Goal: Task Accomplishment & Management: Manage account settings

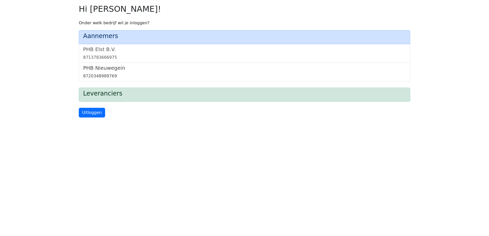
click at [92, 73] on link "PHB Nieuwegein 8720348989769" at bounding box center [244, 72] width 323 height 14
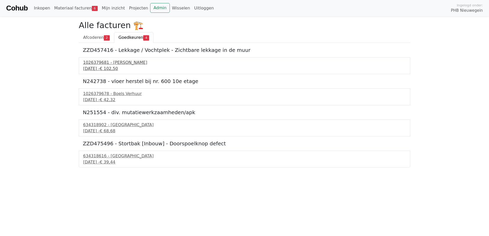
click at [107, 67] on div "1 september 2025 - € 102,50" at bounding box center [244, 69] width 323 height 6
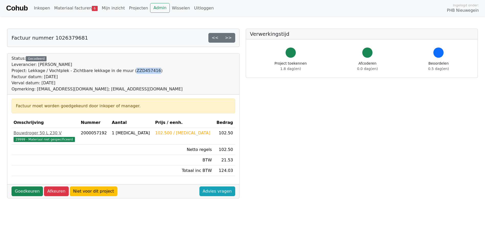
drag, startPoint x: 122, startPoint y: 70, endPoint x: 143, endPoint y: 72, distance: 20.6
click at [143, 72] on div "Project: Lekkage / Vochtplek - Zichtbare lekkage in de muur (ZZD457416)" at bounding box center [97, 71] width 171 height 6
copy div "ZZD457416"
click at [25, 193] on link "Goedkeuren" at bounding box center [27, 192] width 31 height 10
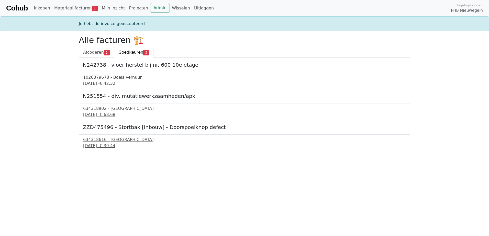
click at [100, 78] on div "1026379678 - Boels Verhuur" at bounding box center [244, 77] width 323 height 6
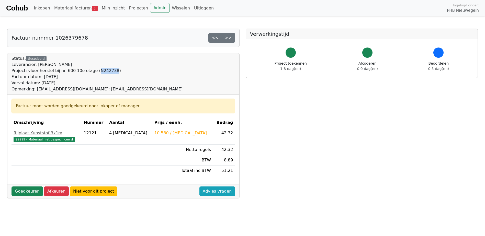
drag, startPoint x: 89, startPoint y: 70, endPoint x: 104, endPoint y: 71, distance: 15.6
click at [104, 71] on div "Project: vloer herstel bij nr. 600 10e etage (N242738)" at bounding box center [97, 71] width 171 height 6
drag, startPoint x: 104, startPoint y: 71, endPoint x: 100, endPoint y: 73, distance: 5.0
copy div "N242738"
click at [22, 193] on link "Goedkeuren" at bounding box center [27, 192] width 31 height 10
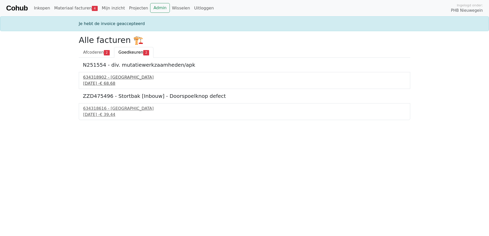
click at [115, 81] on span "€ 68,68" at bounding box center [108, 83] width 16 height 5
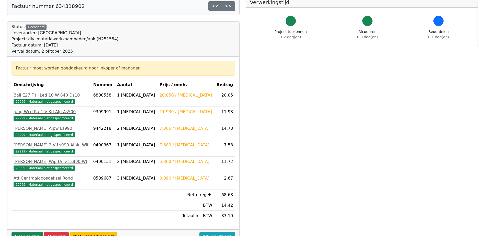
scroll to position [77, 0]
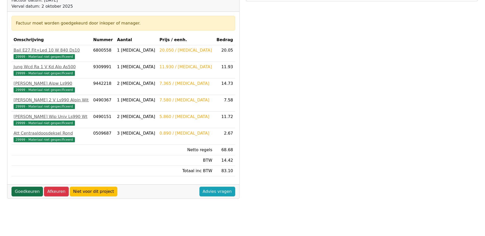
click at [24, 192] on link "Goedkeuren" at bounding box center [27, 192] width 31 height 10
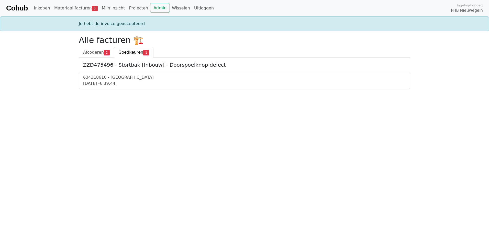
click at [106, 81] on div "2 september 2025 - € 39,44" at bounding box center [244, 84] width 323 height 6
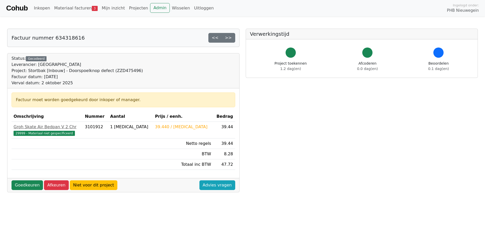
scroll to position [26, 0]
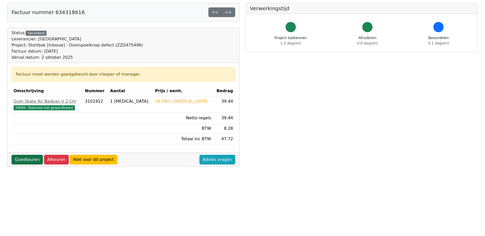
click at [17, 159] on link "Goedkeuren" at bounding box center [27, 160] width 31 height 10
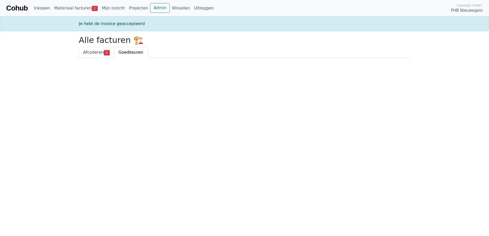
click at [96, 51] on span "Afcoderen" at bounding box center [93, 52] width 21 height 5
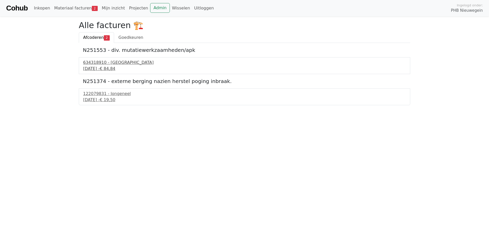
click at [115, 67] on span "€ 84,84" at bounding box center [108, 68] width 16 height 5
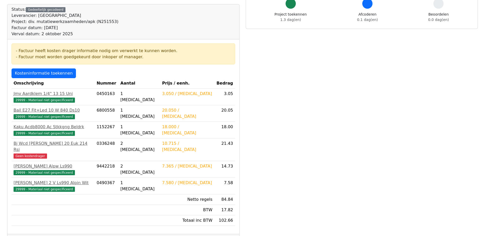
scroll to position [51, 0]
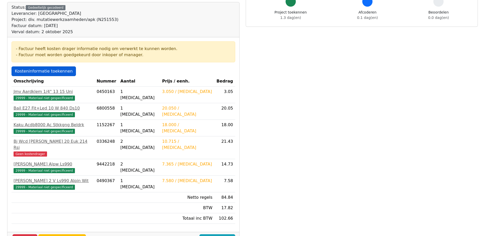
click at [39, 72] on link "Kosteninformatie toekennen" at bounding box center [44, 72] width 64 height 10
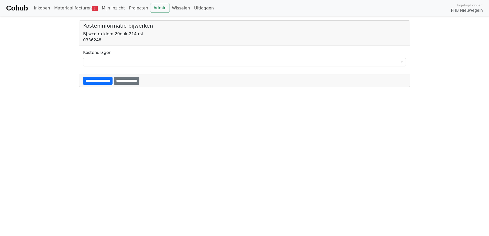
click at [99, 66] on body "**********" at bounding box center [244, 43] width 489 height 87
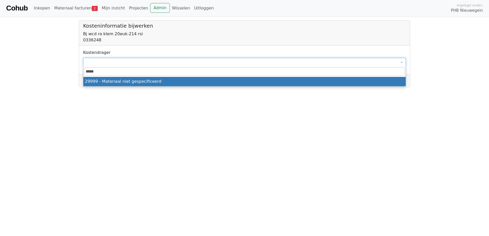
type input "*****"
select select "****"
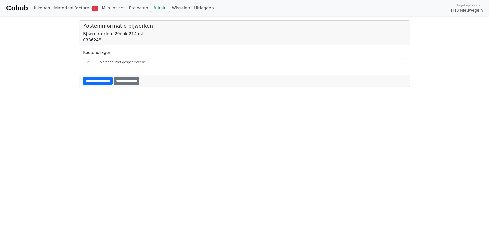
click at [94, 80] on input "**********" at bounding box center [97, 81] width 29 height 8
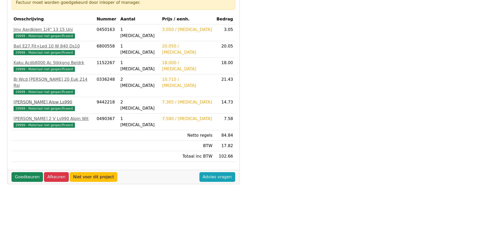
scroll to position [128, 0]
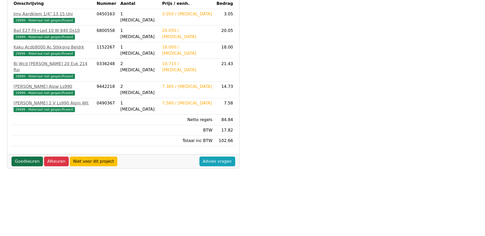
click at [25, 157] on link "Goedkeuren" at bounding box center [27, 162] width 31 height 10
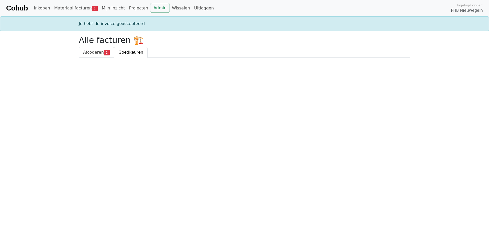
click at [87, 53] on span "Afcoderen" at bounding box center [93, 52] width 21 height 5
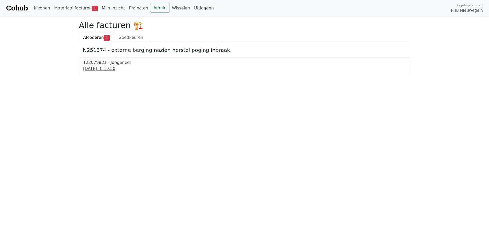
click at [95, 68] on div "[DATE] - € 19,50" at bounding box center [244, 69] width 323 height 6
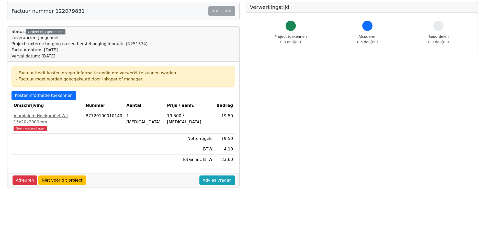
scroll to position [28, 0]
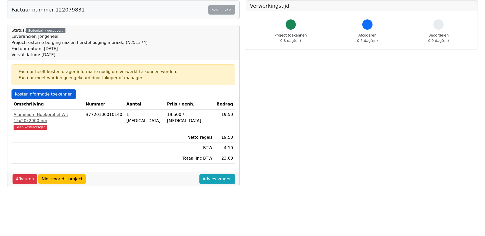
click at [34, 93] on link "Kosteninformatie toekennen" at bounding box center [44, 95] width 64 height 10
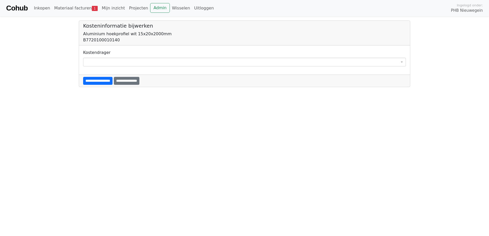
click at [85, 59] on span at bounding box center [244, 62] width 323 height 9
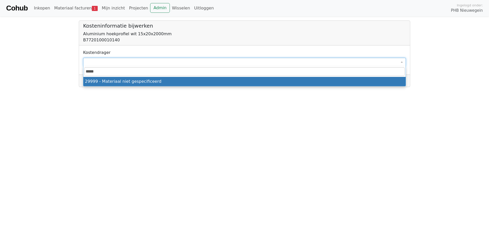
type input "*****"
select select "****"
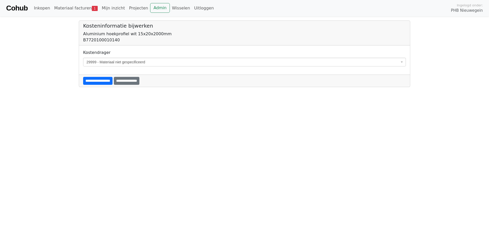
click at [104, 79] on input "**********" at bounding box center [97, 81] width 29 height 8
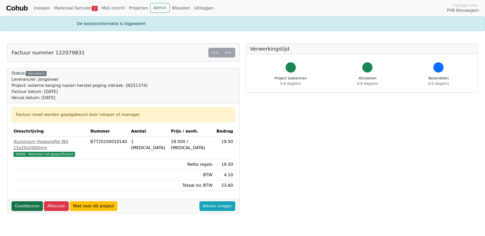
click at [24, 202] on link "Goedkeuren" at bounding box center [27, 207] width 31 height 10
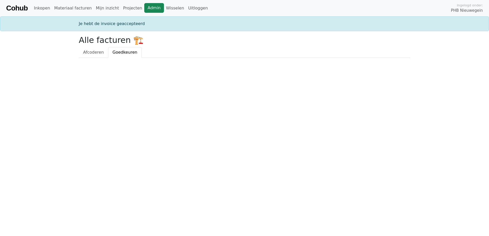
click at [144, 9] on link "Admin" at bounding box center [154, 8] width 20 height 10
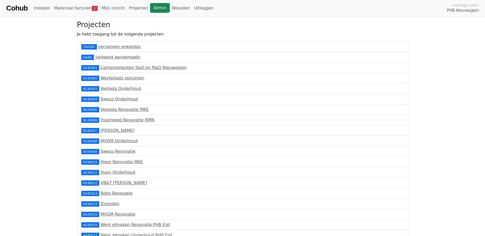
click at [150, 7] on link "Admin" at bounding box center [160, 8] width 20 height 10
click at [150, 10] on link "Admin" at bounding box center [160, 8] width 20 height 10
click at [67, 8] on link "Materiaal facturen 2" at bounding box center [76, 8] width 48 height 10
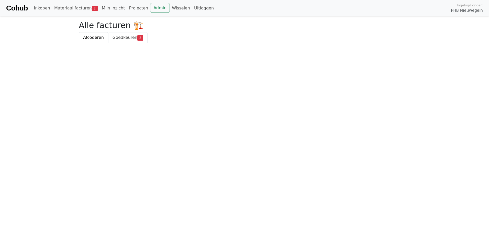
click at [122, 37] on span "Goedkeuren" at bounding box center [125, 37] width 25 height 5
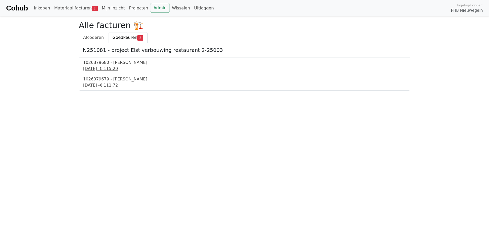
click at [93, 69] on div "1 september 2025 - € 115,20" at bounding box center [244, 69] width 323 height 6
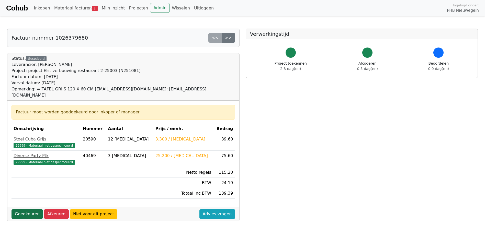
click at [22, 210] on link "Goedkeuren" at bounding box center [27, 215] width 31 height 10
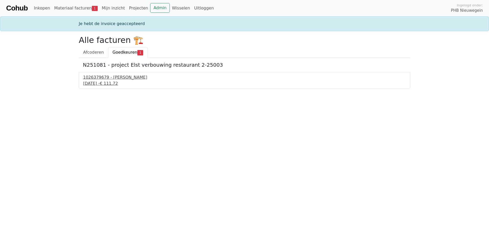
click at [101, 84] on div "1 september 2025 - € 111,72" at bounding box center [244, 84] width 323 height 6
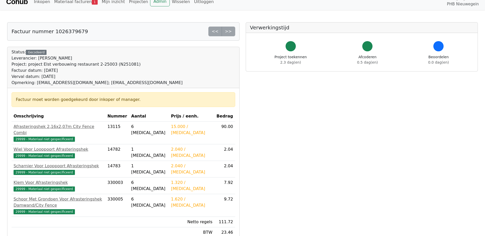
scroll to position [26, 0]
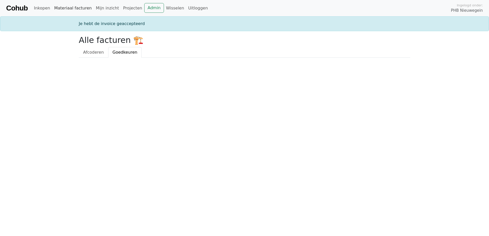
click at [61, 7] on link "Materiaal facturen" at bounding box center [73, 8] width 42 height 10
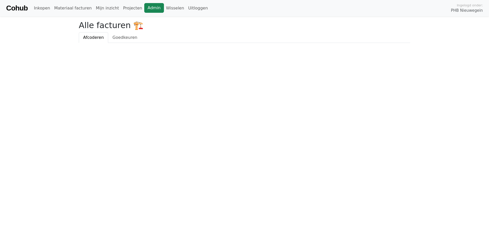
click at [144, 8] on link "Admin" at bounding box center [154, 8] width 20 height 10
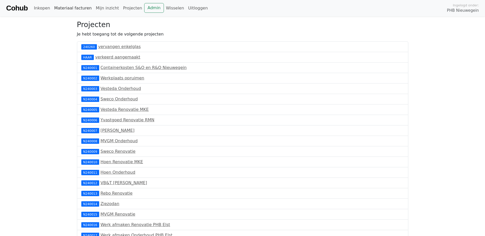
click at [61, 9] on link "Materiaal facturen" at bounding box center [73, 8] width 42 height 10
